Goal: Entertainment & Leisure: Consume media (video, audio)

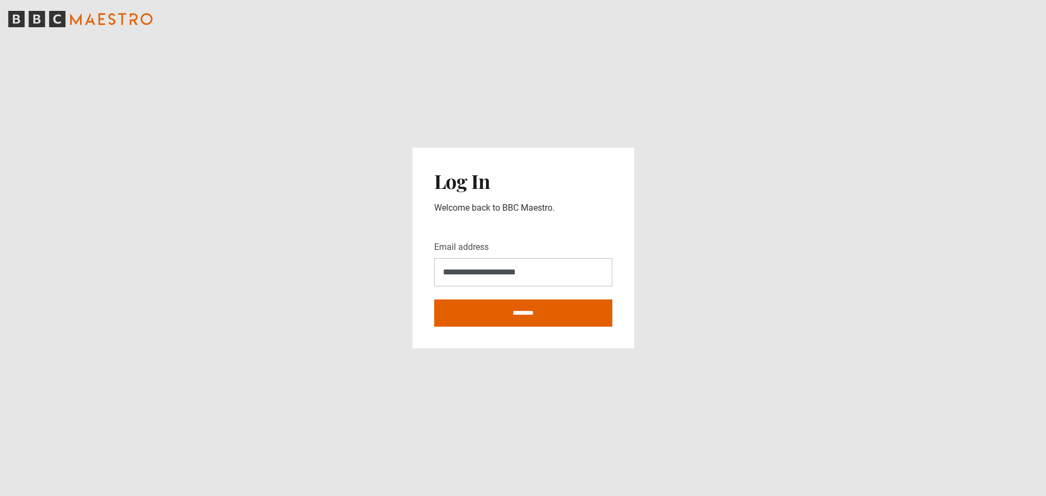
type input "**********"
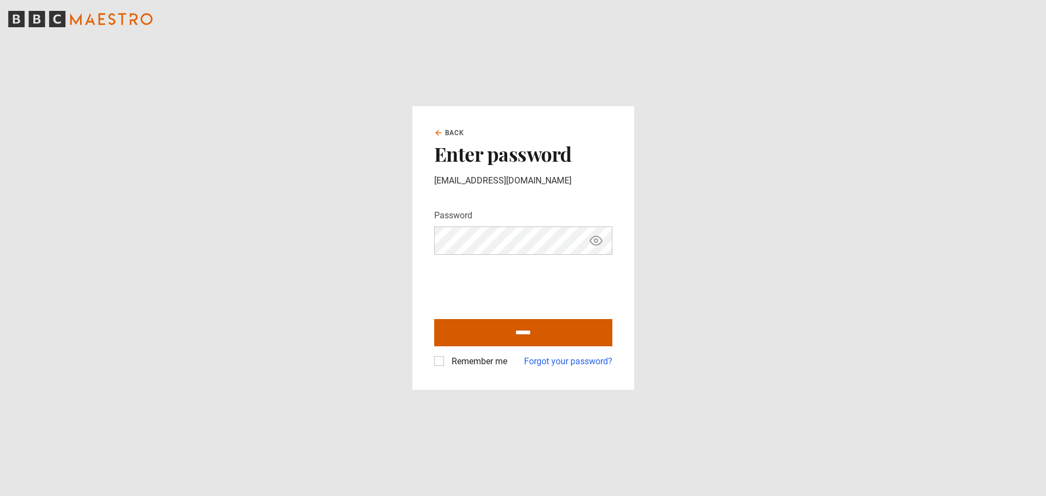
click at [547, 336] on input "******" at bounding box center [523, 332] width 178 height 27
type input "**********"
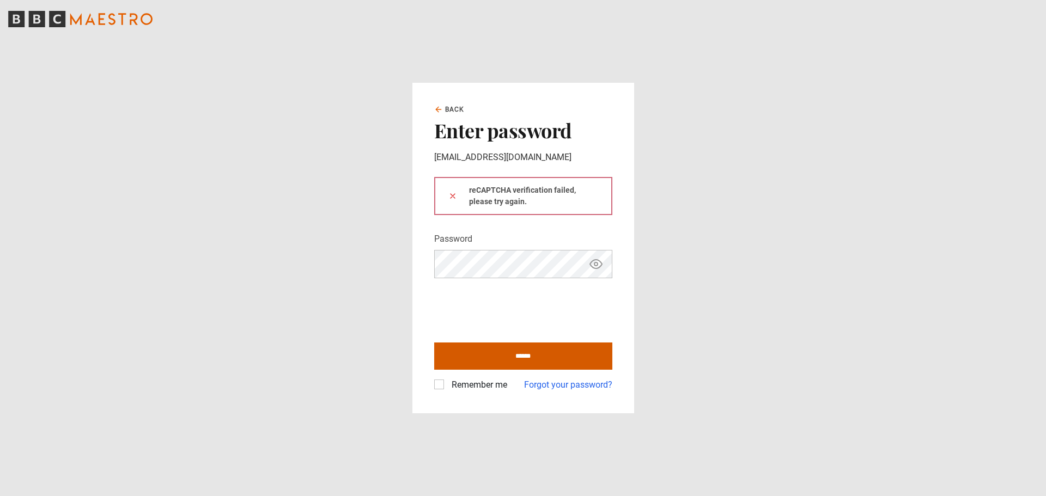
click at [586, 364] on input "******" at bounding box center [523, 356] width 178 height 27
type input "**********"
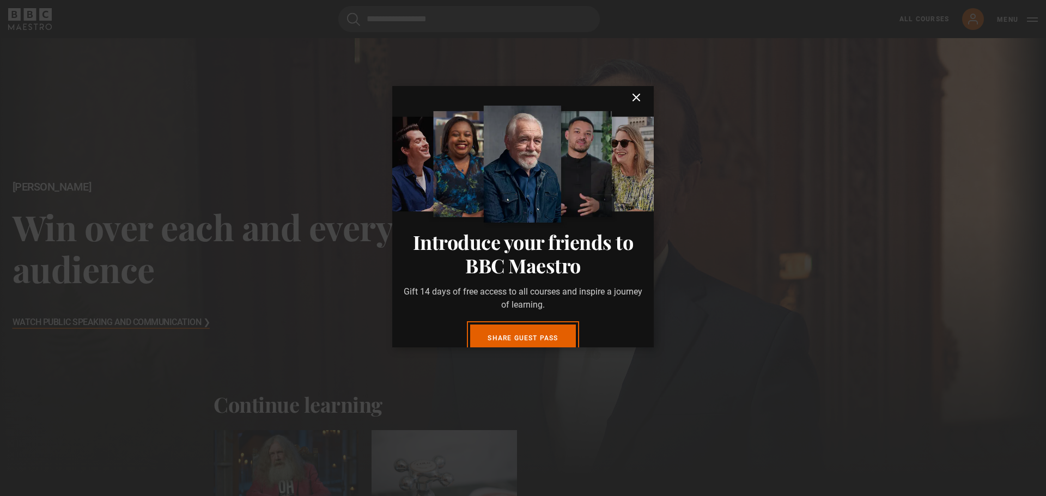
click at [630, 100] on icon "submit" at bounding box center [636, 97] width 13 height 13
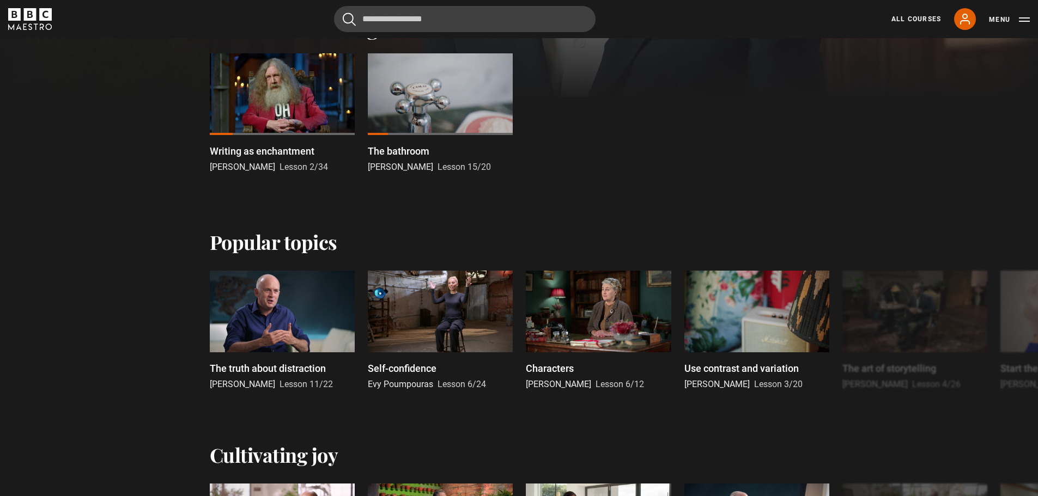
scroll to position [381, 0]
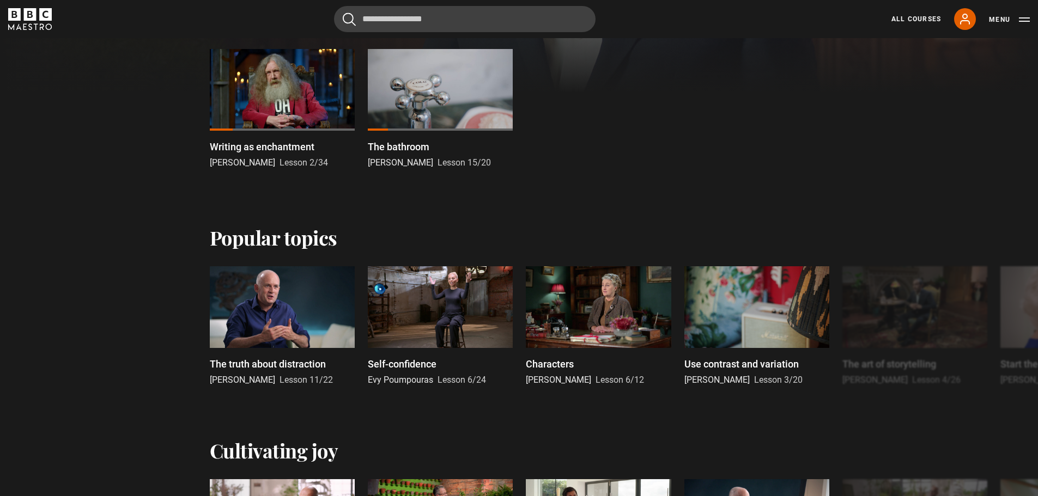
click at [291, 113] on div at bounding box center [282, 90] width 145 height 82
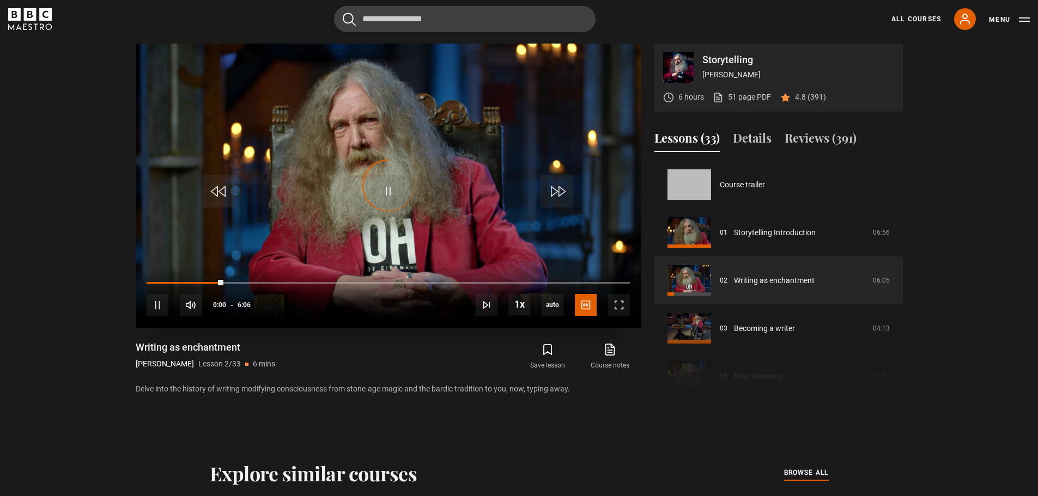
scroll to position [48, 0]
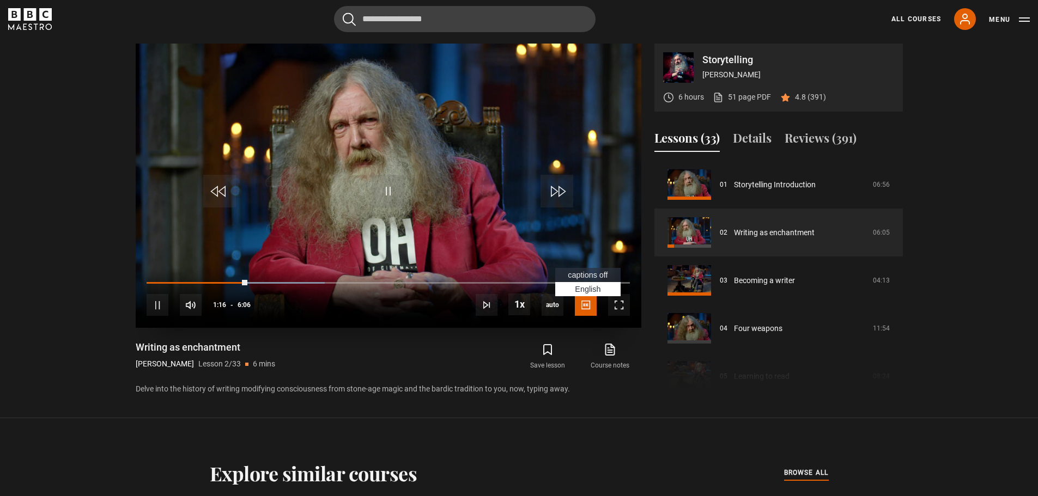
click at [573, 275] on span "captions off" at bounding box center [588, 275] width 40 height 9
click at [524, 247] on span "2x" at bounding box center [522, 244] width 8 height 9
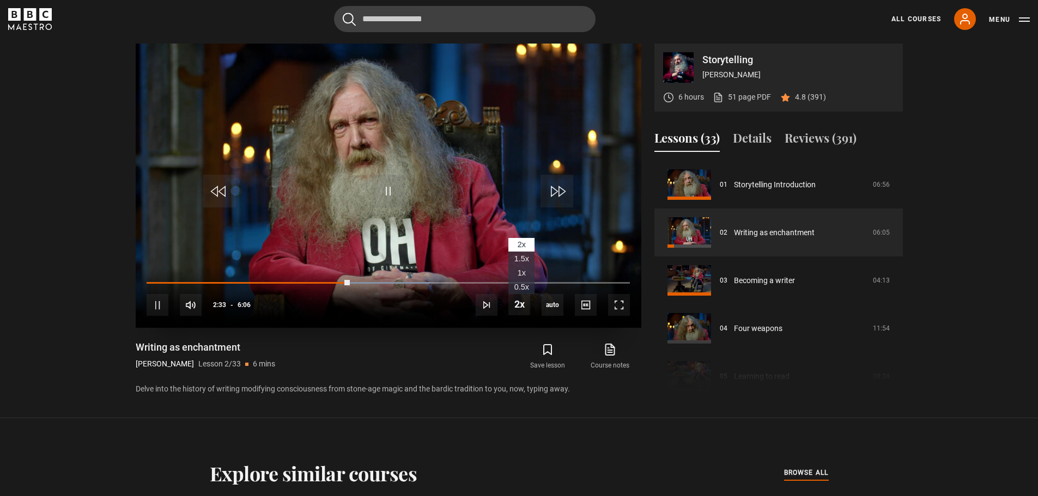
click at [529, 257] on li "1.5x" at bounding box center [521, 259] width 26 height 14
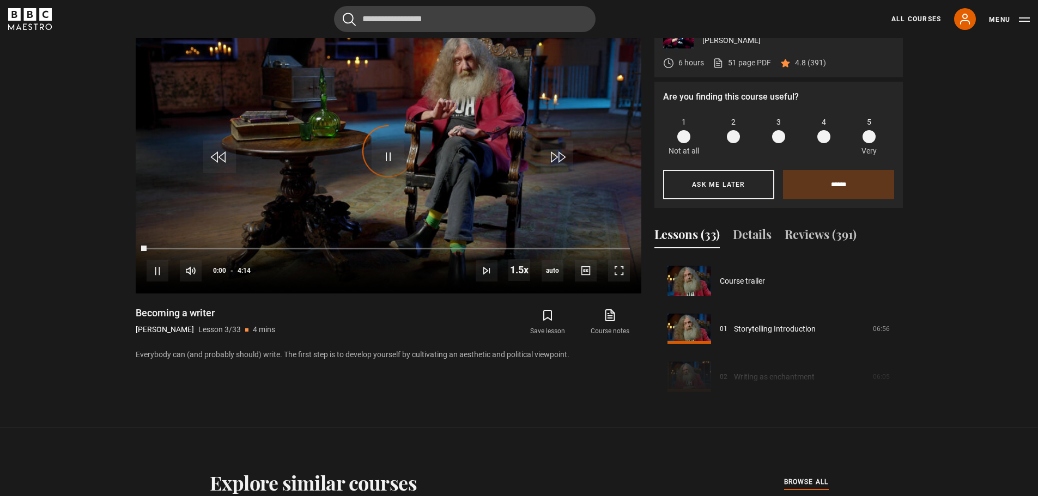
scroll to position [96, 0]
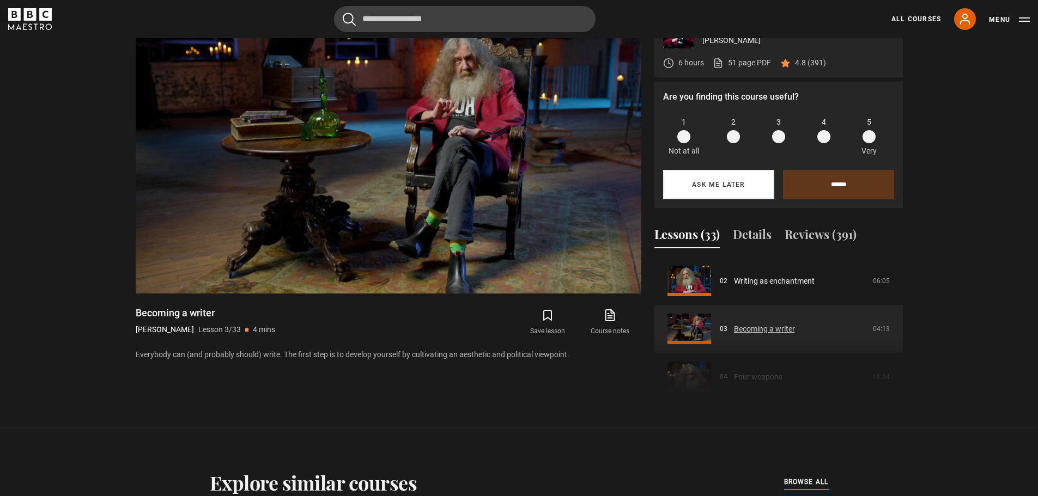
click at [740, 183] on button "Ask me later" at bounding box center [718, 184] width 111 height 29
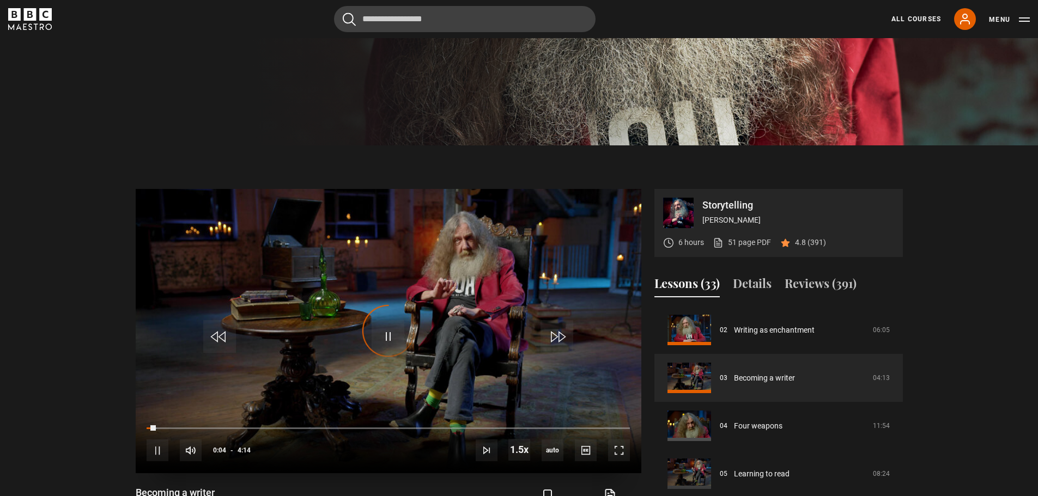
scroll to position [427, 0]
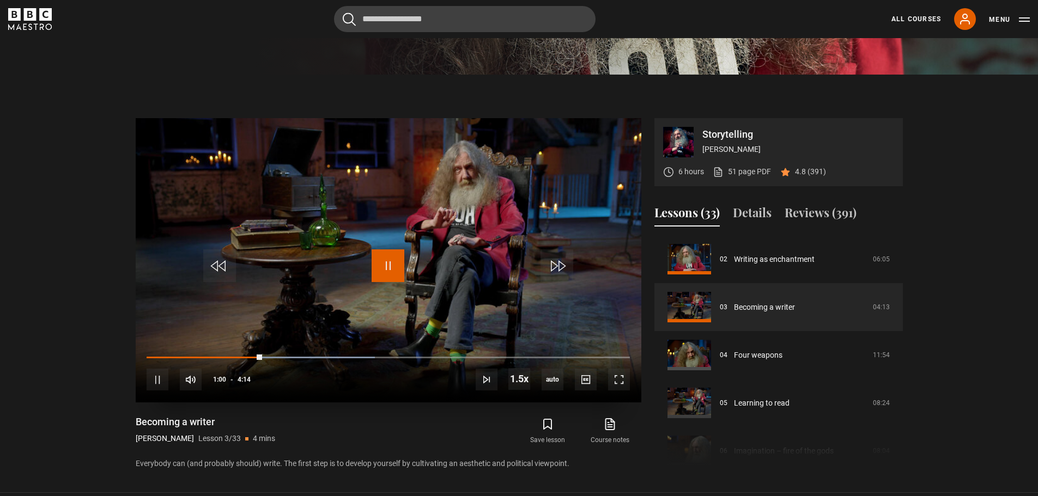
click at [393, 269] on span "Video Player" at bounding box center [388, 266] width 33 height 33
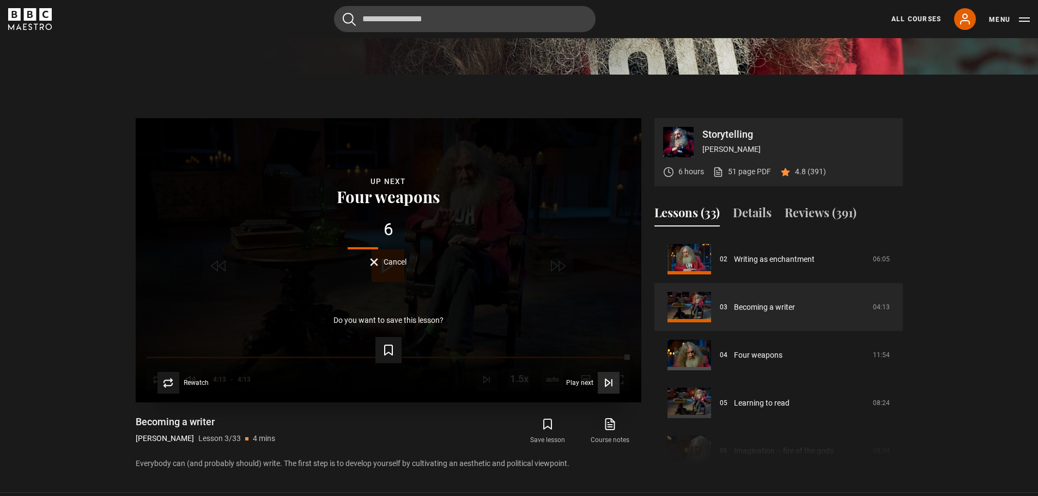
click at [611, 381] on icon "Video Player" at bounding box center [611, 383] width 0 height 7
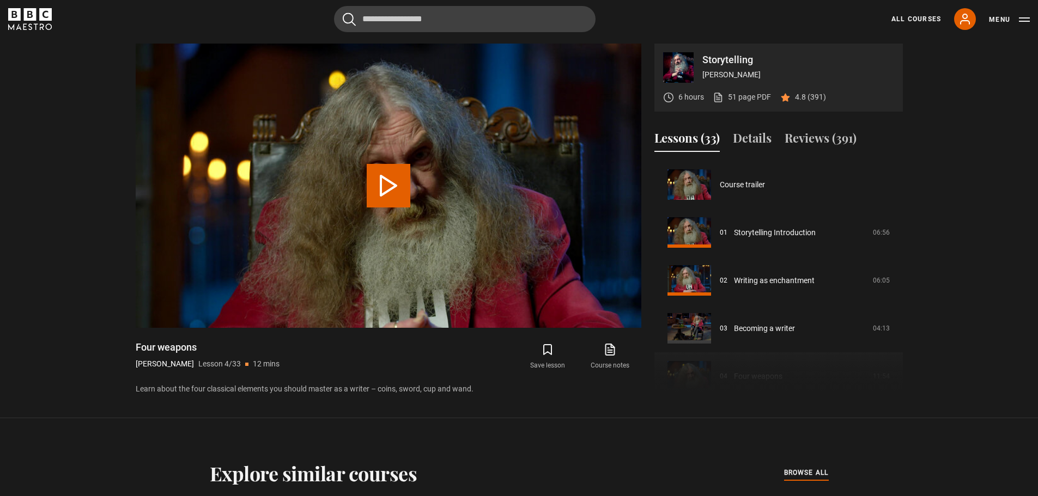
scroll to position [144, 0]
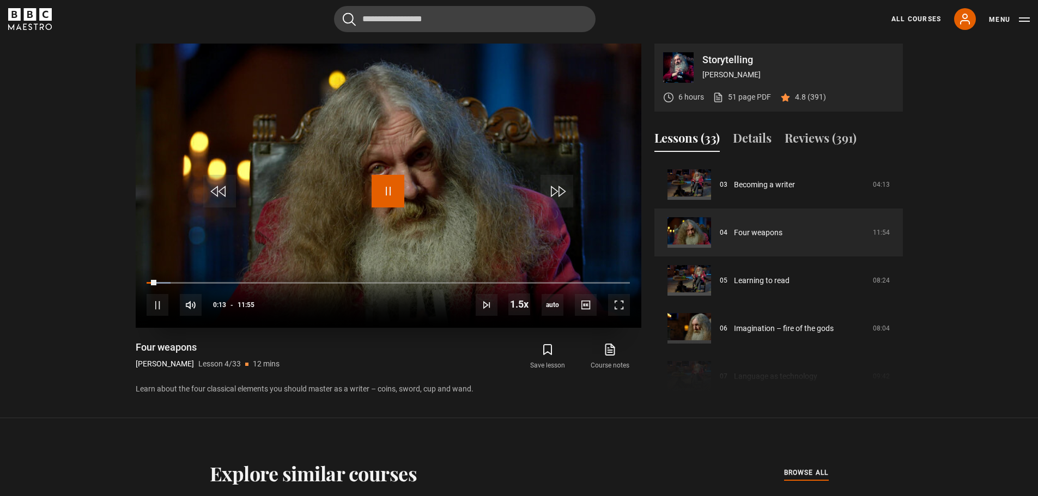
click at [392, 187] on span "Video Player" at bounding box center [388, 191] width 33 height 33
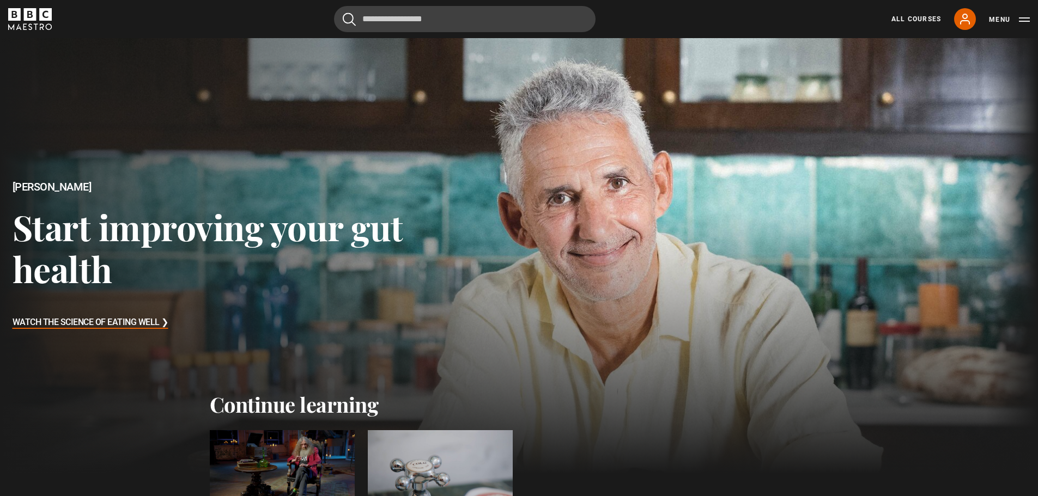
click at [306, 461] on div at bounding box center [282, 471] width 145 height 82
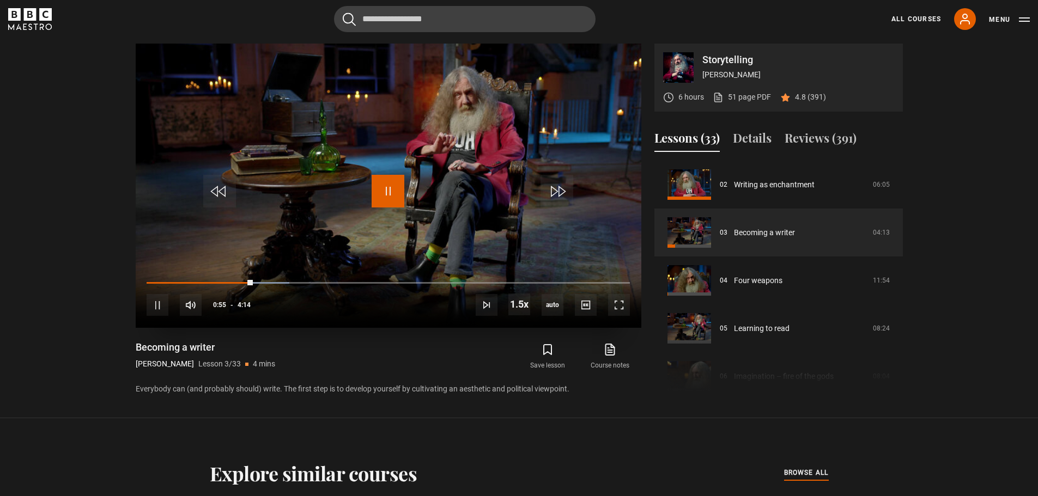
click at [387, 187] on span "Video Player" at bounding box center [388, 191] width 33 height 33
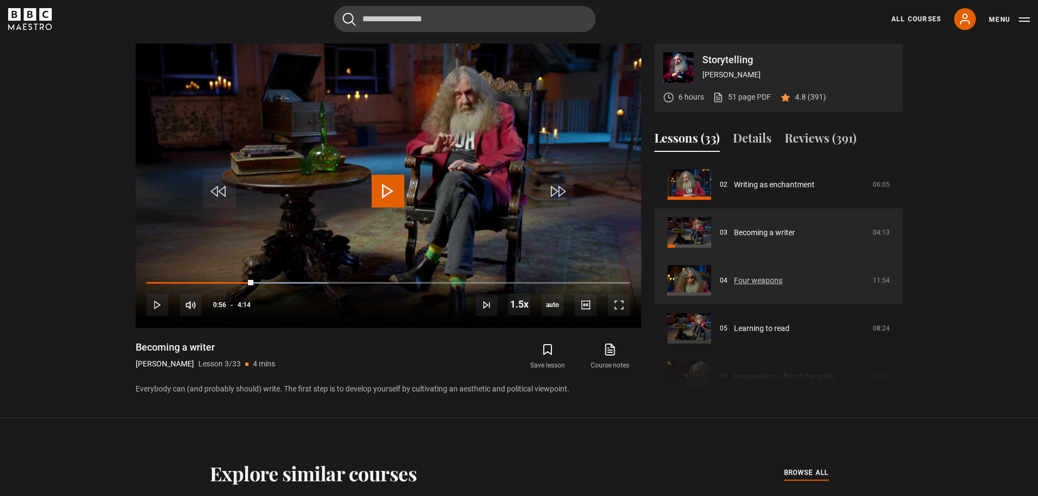
click at [744, 278] on link "Four weapons" at bounding box center [758, 280] width 48 height 11
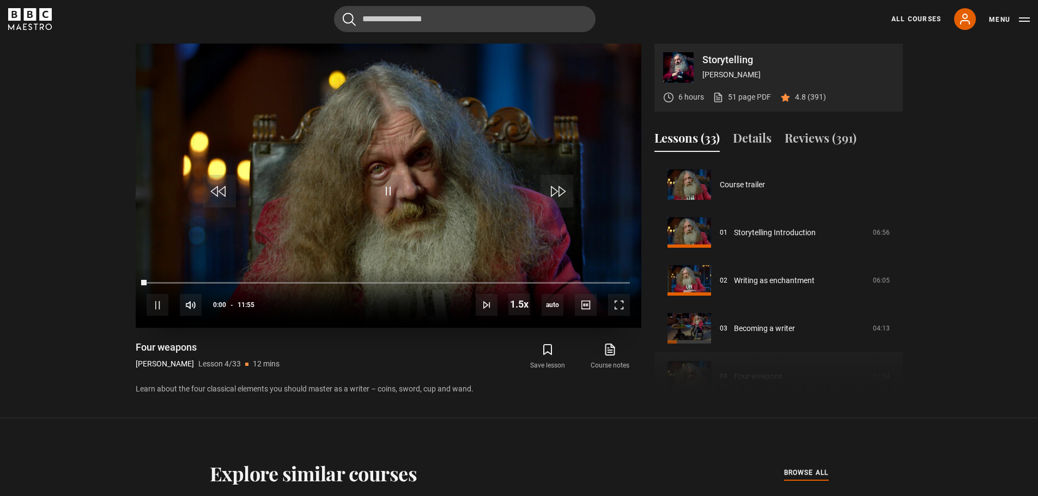
scroll to position [144, 0]
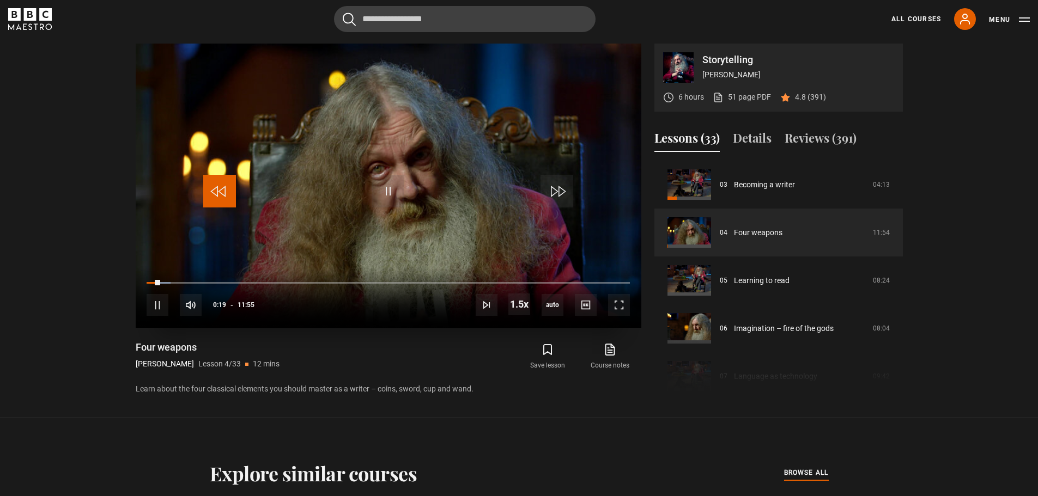
click at [222, 195] on span "Video Player" at bounding box center [219, 191] width 33 height 33
click at [222, 193] on span "Video Player" at bounding box center [219, 191] width 33 height 33
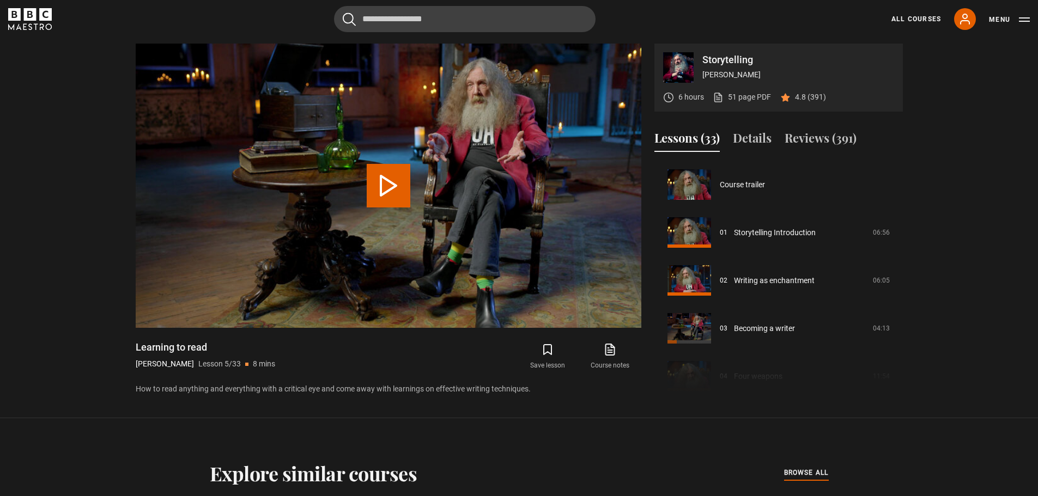
scroll to position [192, 0]
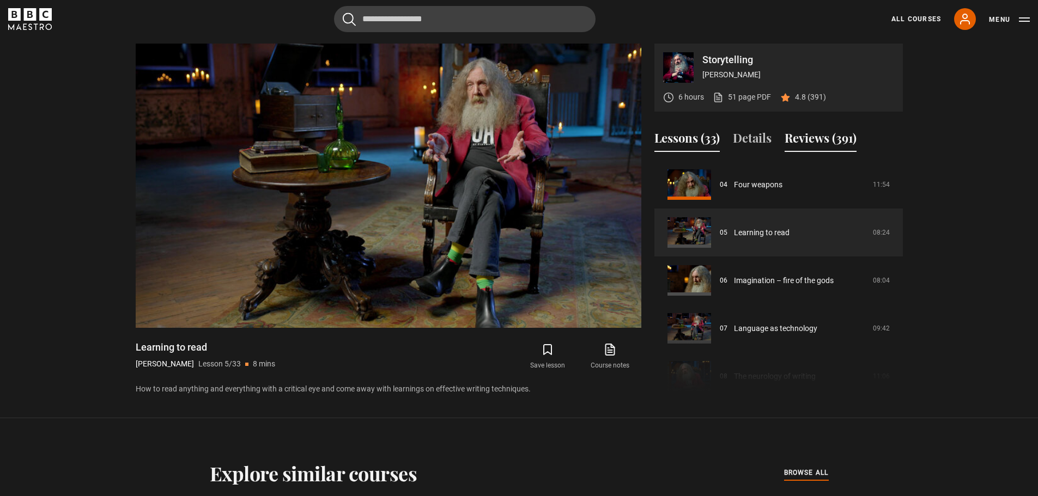
click at [835, 137] on button "Reviews (391)" at bounding box center [821, 140] width 72 height 23
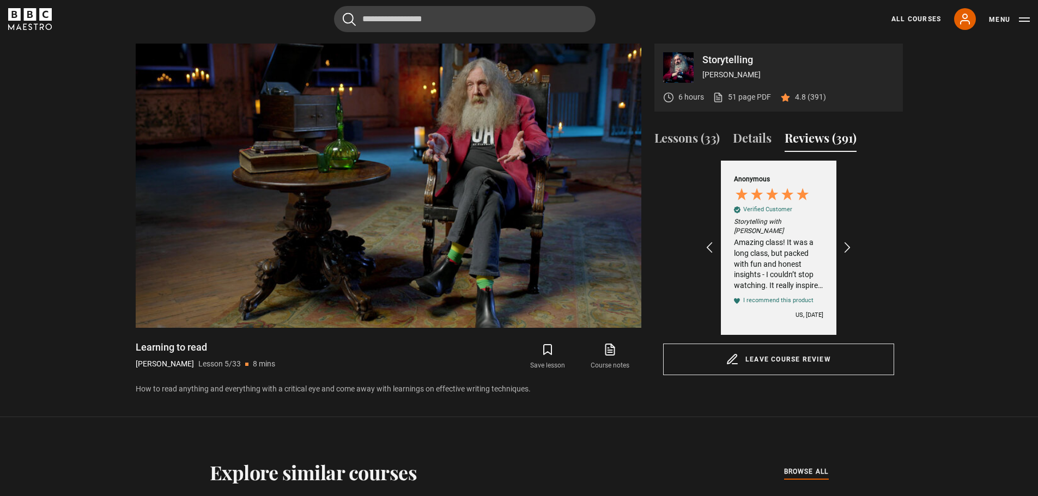
scroll to position [0, 126]
click at [847, 240] on icon "REVIEWS.io Carousel Scroll Right" at bounding box center [847, 247] width 15 height 15
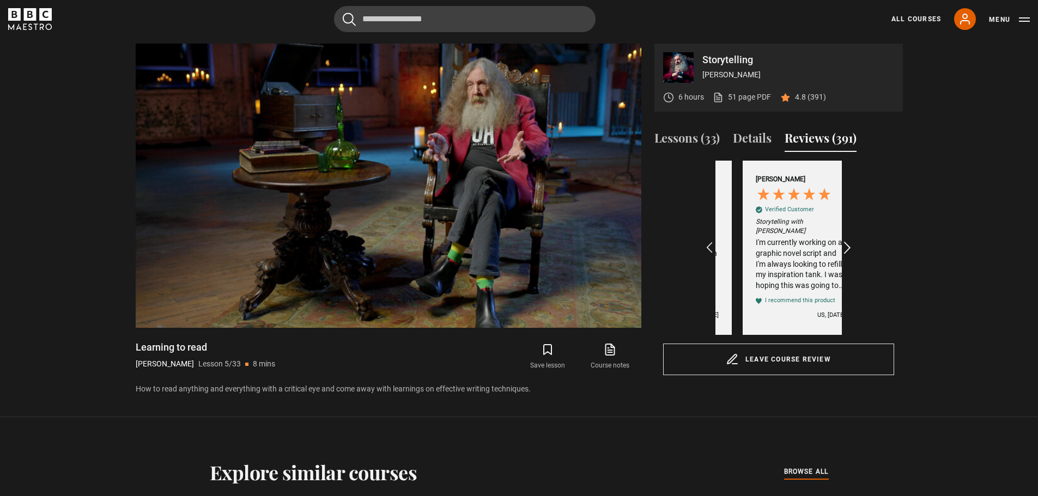
scroll to position [0, 253]
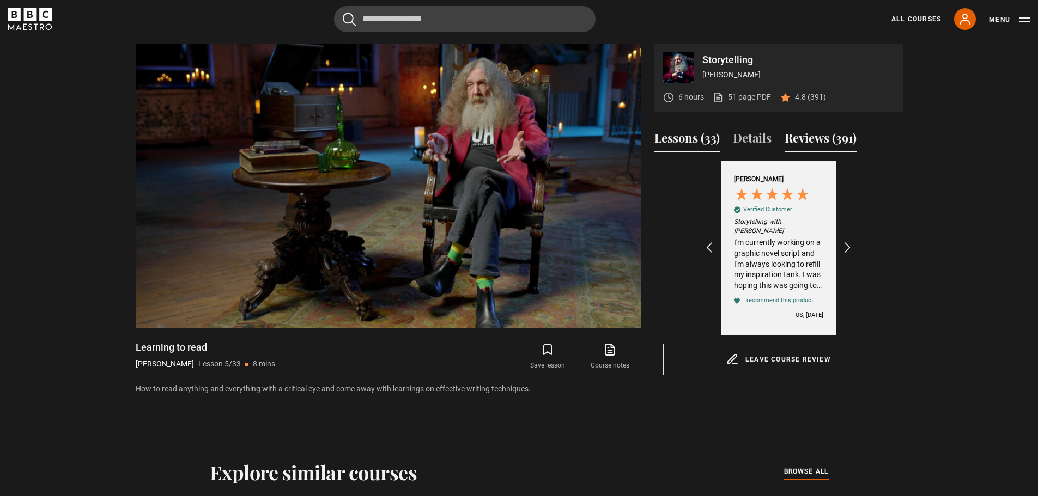
click at [688, 139] on button "Lessons (33)" at bounding box center [686, 140] width 65 height 23
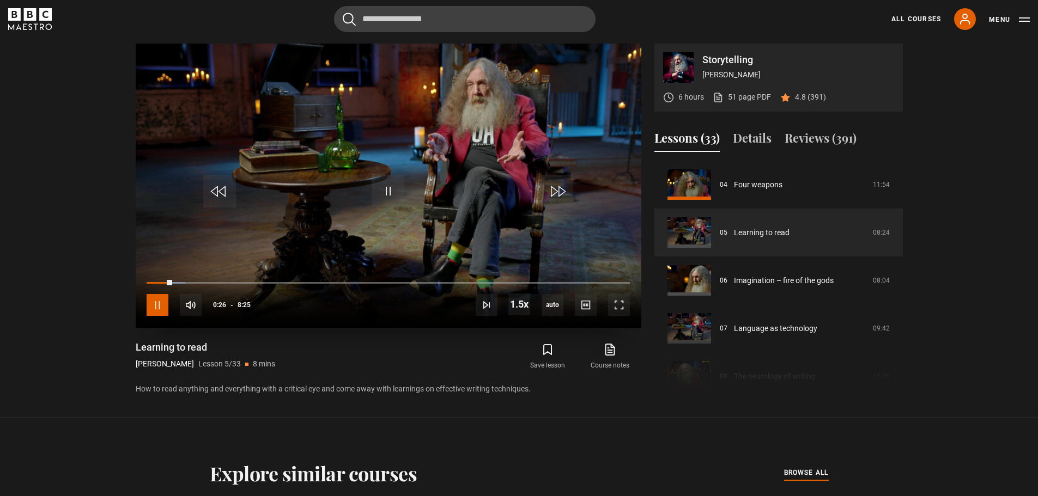
click at [157, 309] on span "Video Player" at bounding box center [158, 305] width 22 height 22
drag, startPoint x: 166, startPoint y: 283, endPoint x: 106, endPoint y: 296, distance: 62.0
click at [106, 296] on section "Storytelling [PERSON_NAME] 6 hours 51 page PDF (opens in new tab) 4.8 (391) Vid…" at bounding box center [519, 209] width 1038 height 418
drag, startPoint x: 168, startPoint y: 280, endPoint x: 113, endPoint y: 281, distance: 55.6
click at [113, 281] on section "Storytelling [PERSON_NAME] 6 hours 51 page PDF (opens in new tab) 4.8 (391) Vid…" at bounding box center [519, 209] width 1038 height 418
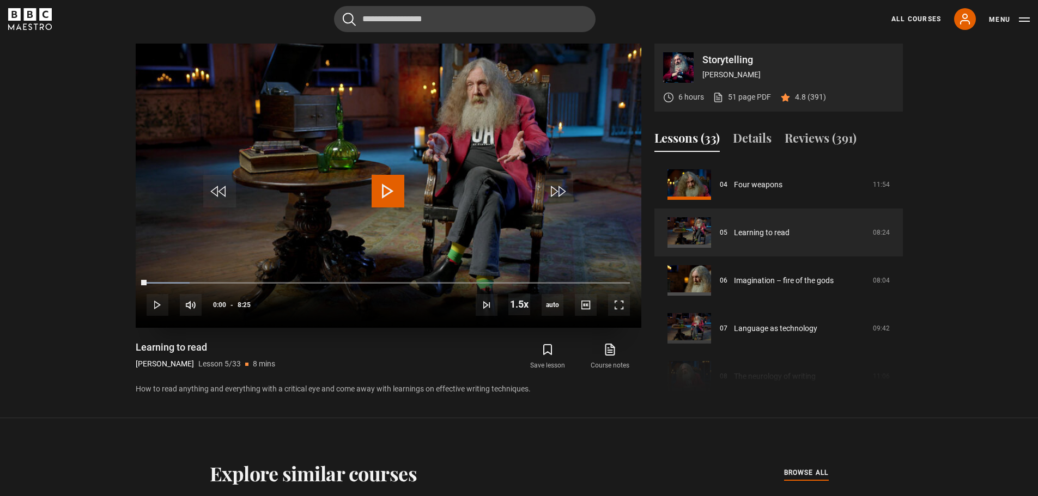
click at [554, 187] on span "Video Player" at bounding box center [556, 191] width 33 height 33
click at [219, 193] on span "Video Player" at bounding box center [219, 191] width 33 height 33
click at [396, 196] on span "Video Player" at bounding box center [388, 191] width 33 height 33
click at [393, 196] on span "Video Player" at bounding box center [388, 191] width 33 height 33
click at [392, 196] on span "Video Player" at bounding box center [388, 191] width 33 height 33
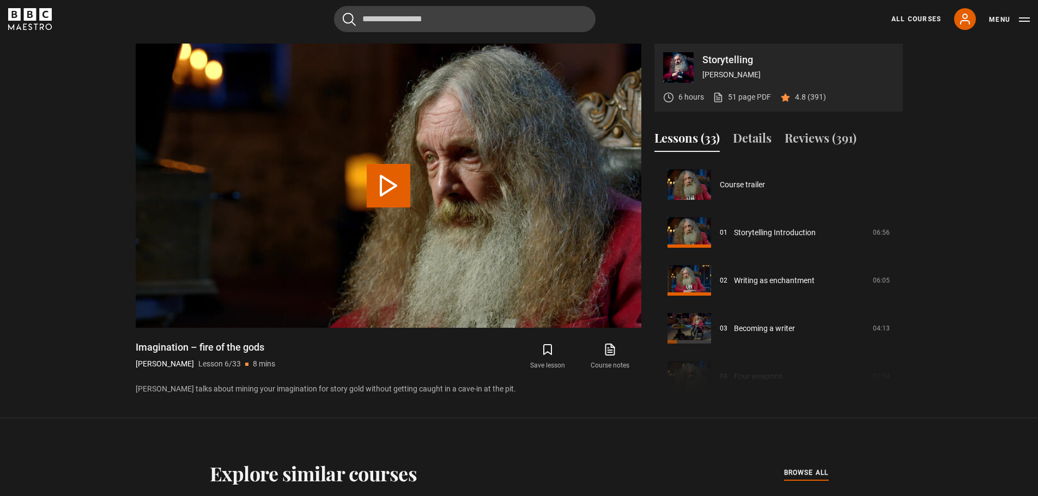
scroll to position [240, 0]
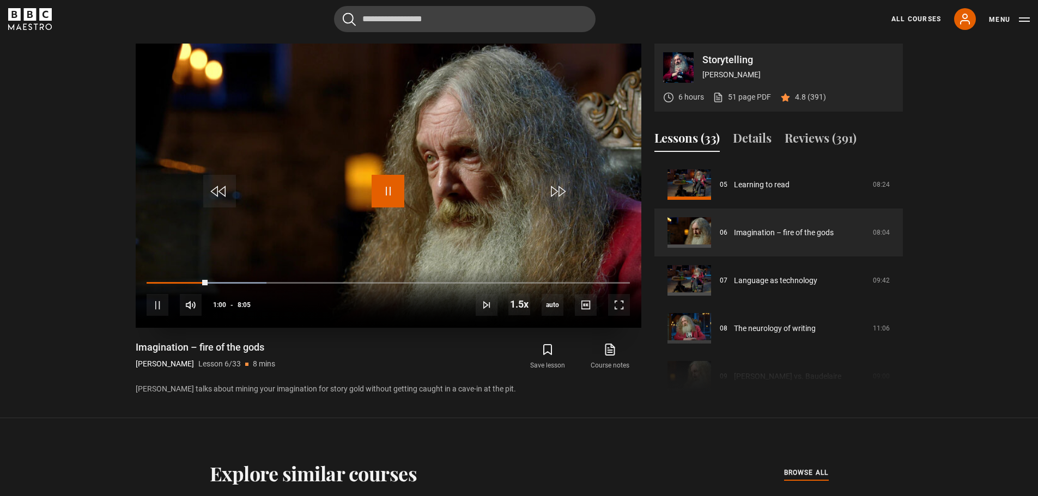
click at [388, 193] on span "Video Player" at bounding box center [388, 191] width 33 height 33
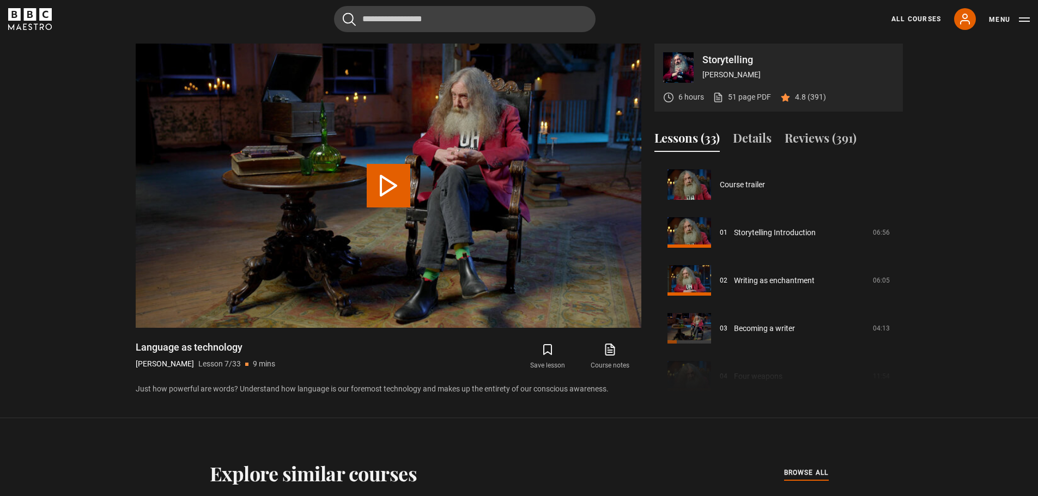
scroll to position [288, 0]
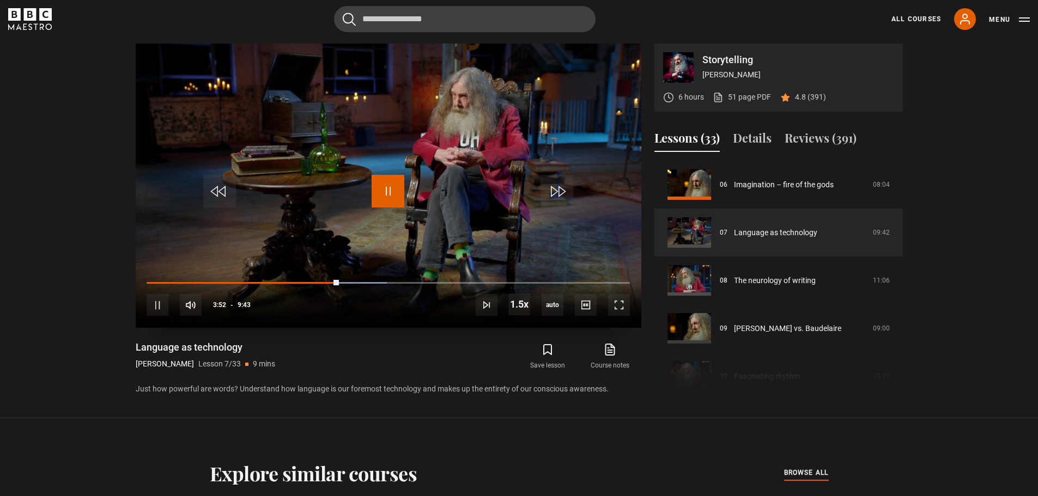
click at [392, 194] on span "Video Player" at bounding box center [388, 191] width 33 height 33
click at [384, 200] on span "Video Player" at bounding box center [388, 191] width 33 height 33
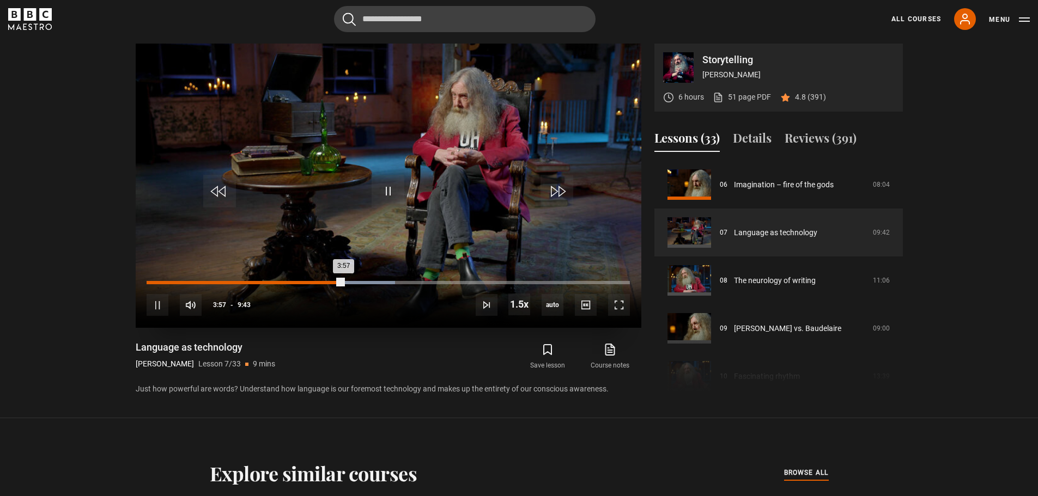
click at [321, 281] on div "3:57" at bounding box center [245, 282] width 197 height 3
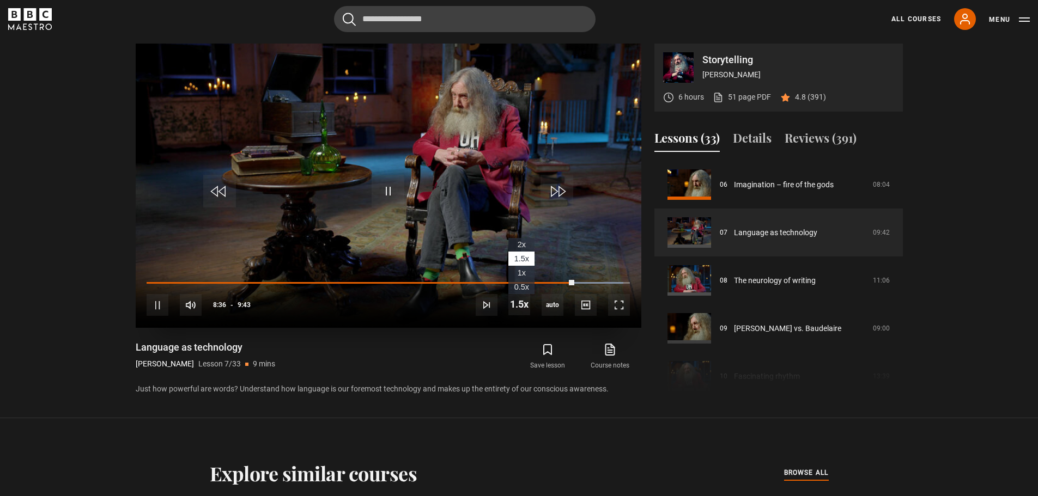
click at [521, 270] on span "1x" at bounding box center [522, 273] width 8 height 9
click at [513, 257] on li "1.5x" at bounding box center [521, 259] width 26 height 14
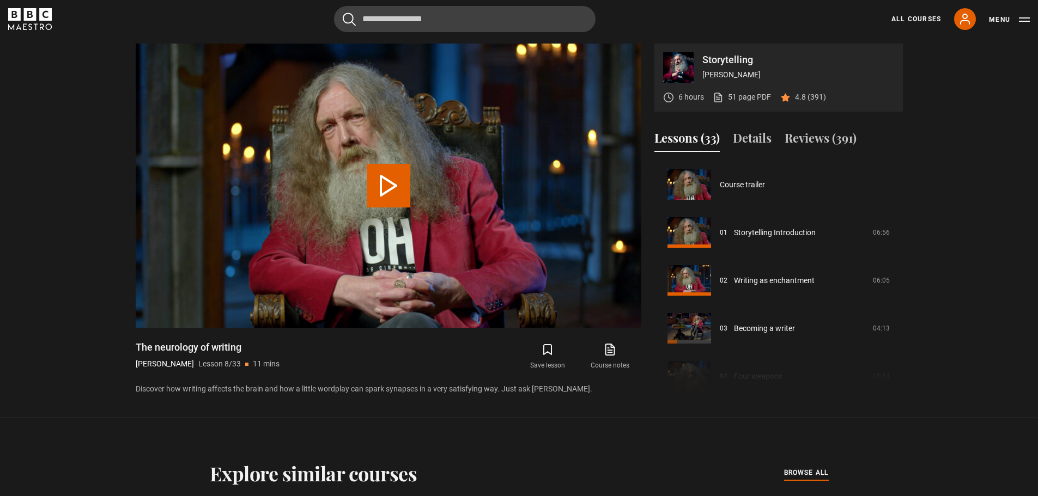
scroll to position [336, 0]
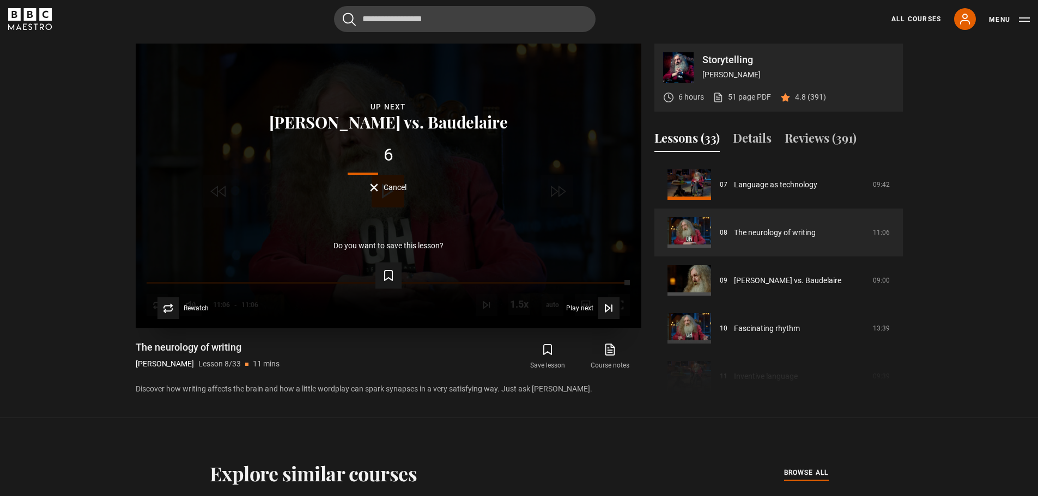
click at [373, 189] on button "Cancel" at bounding box center [388, 188] width 37 height 8
